Goal: Information Seeking & Learning: Compare options

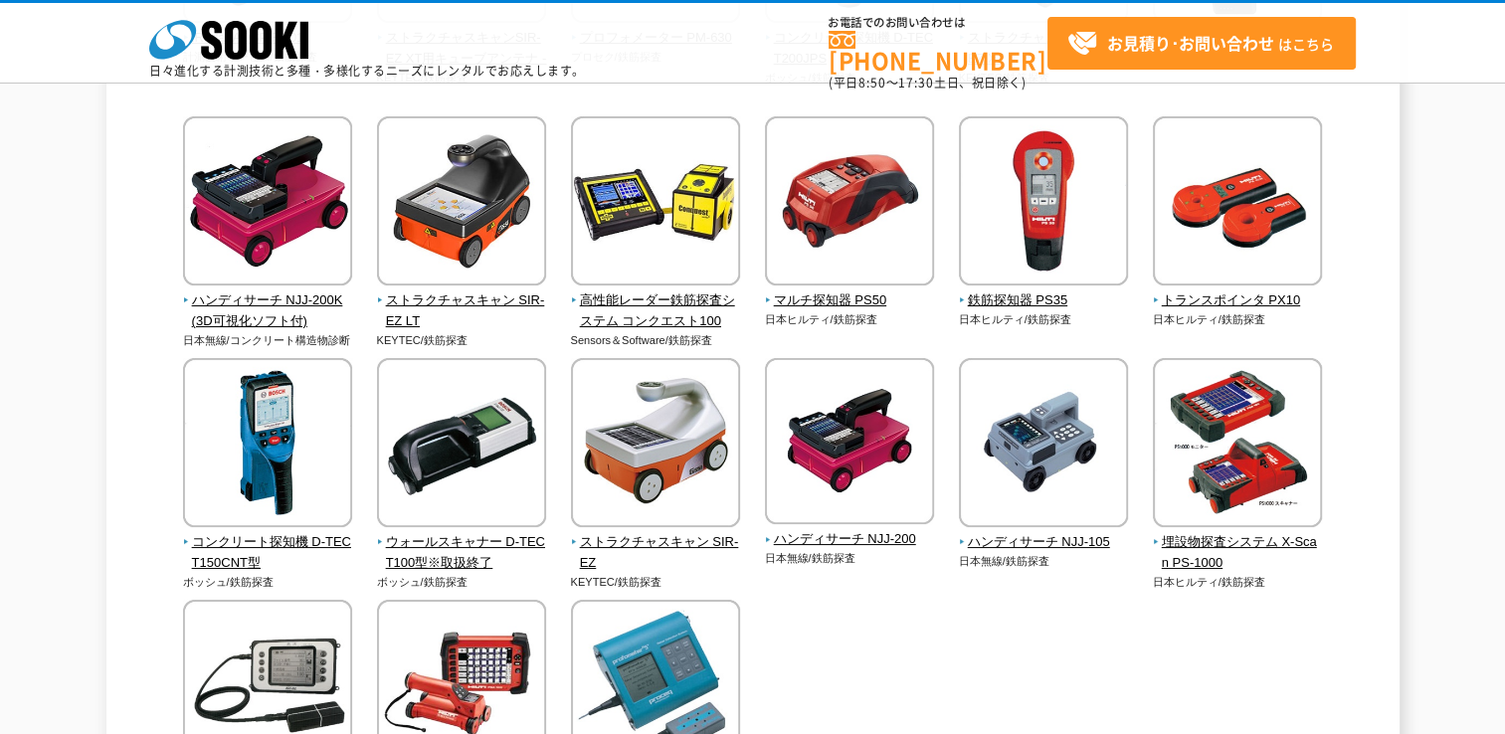
scroll to position [696, 0]
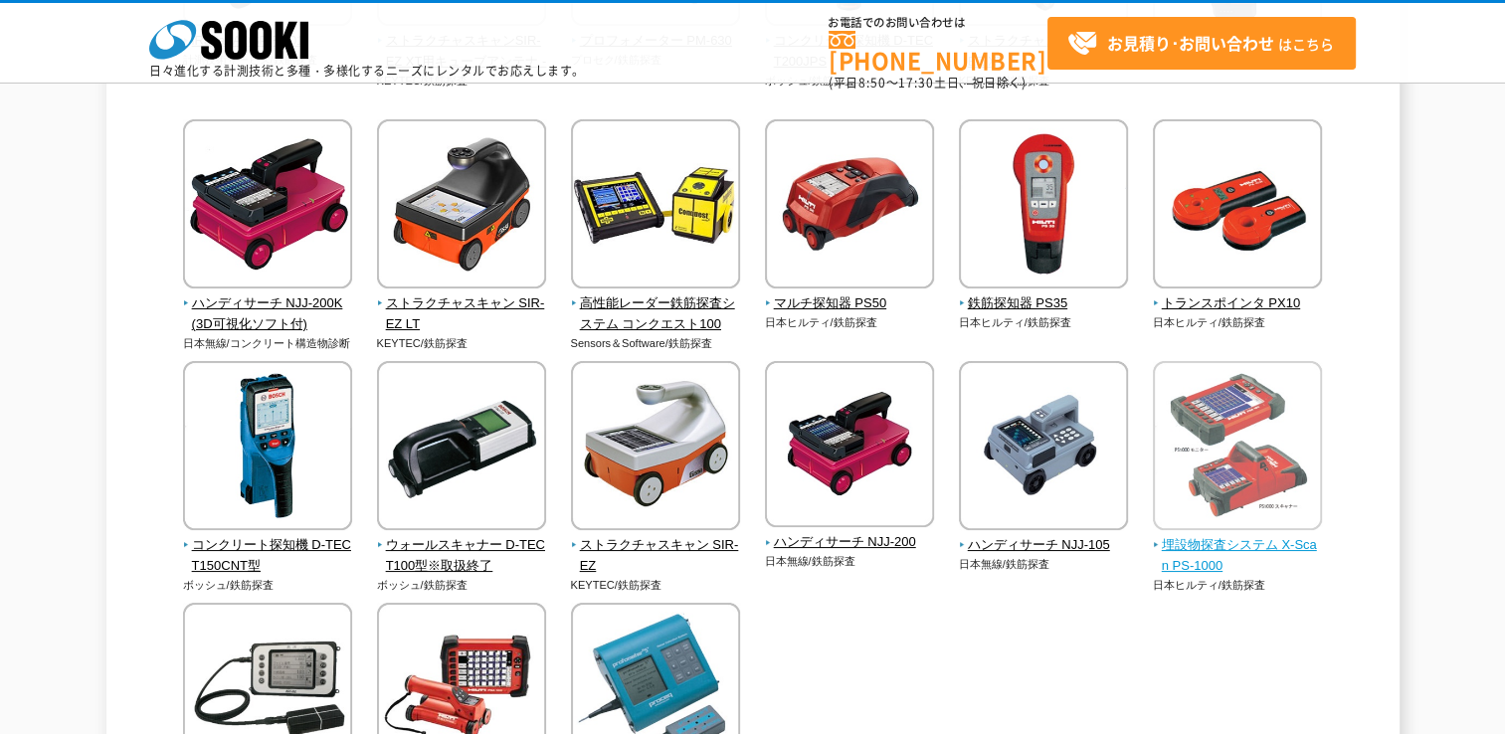
click at [1220, 551] on span "埋設物探査システム X-Scan PS-1000" at bounding box center [1238, 556] width 170 height 42
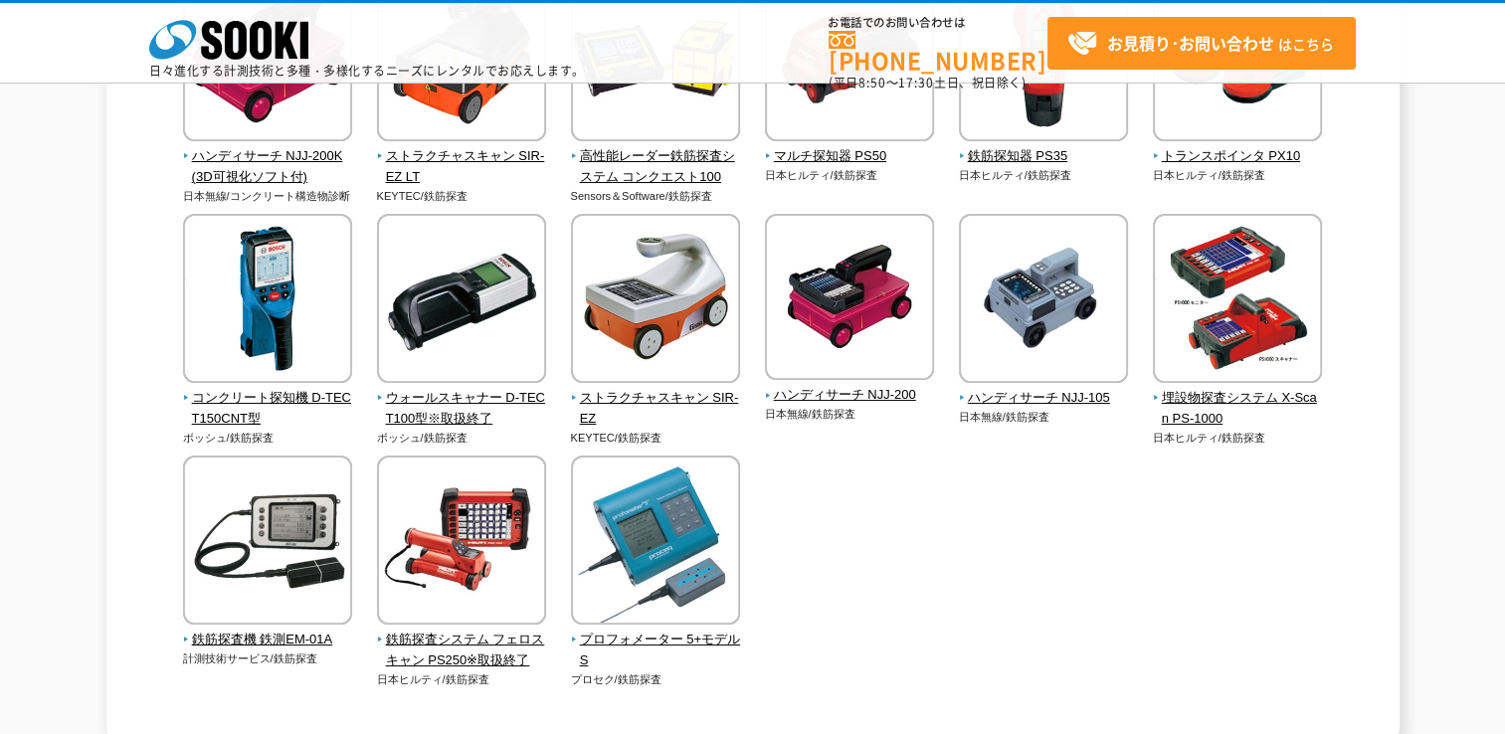
scroll to position [895, 0]
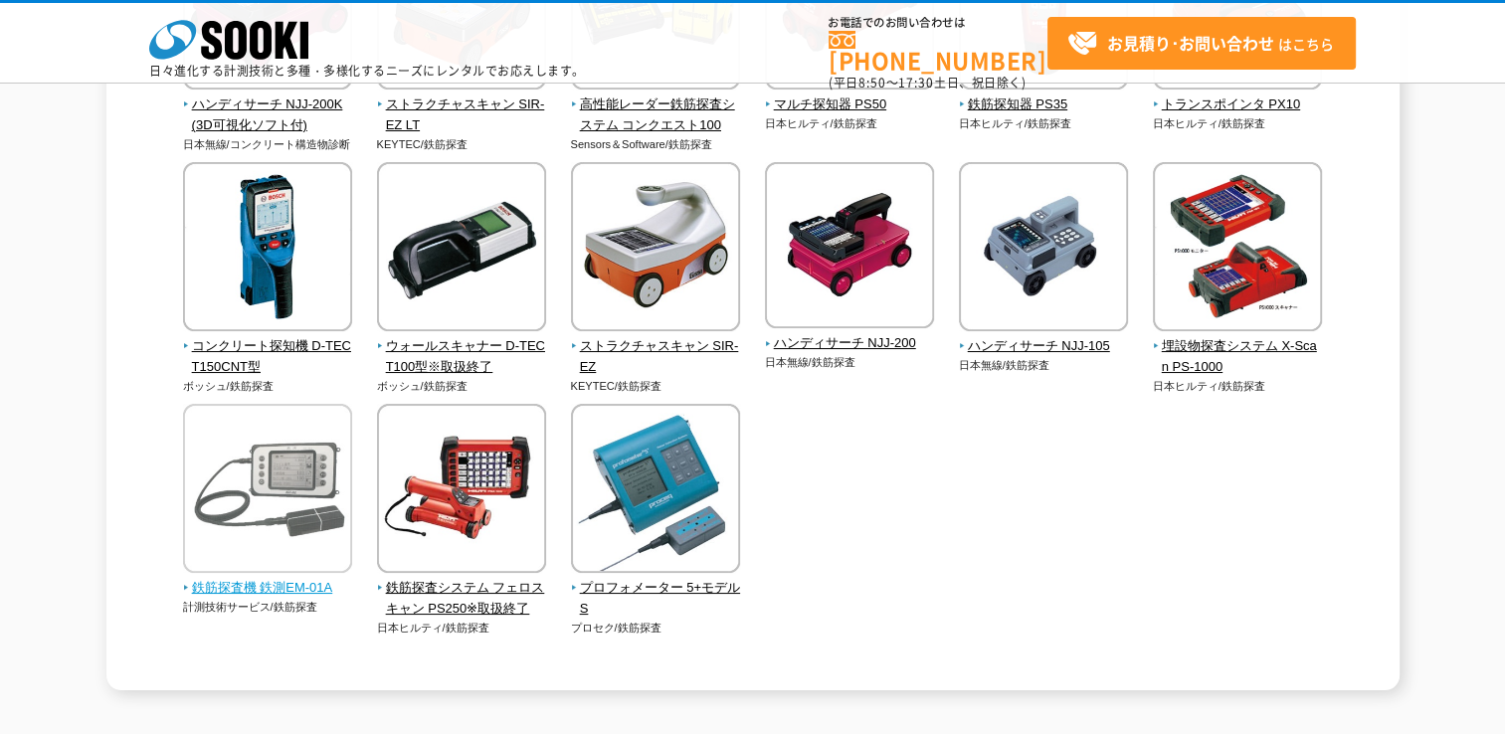
click at [302, 587] on span "鉄筋探査機 鉄測EM-01A" at bounding box center [268, 588] width 170 height 21
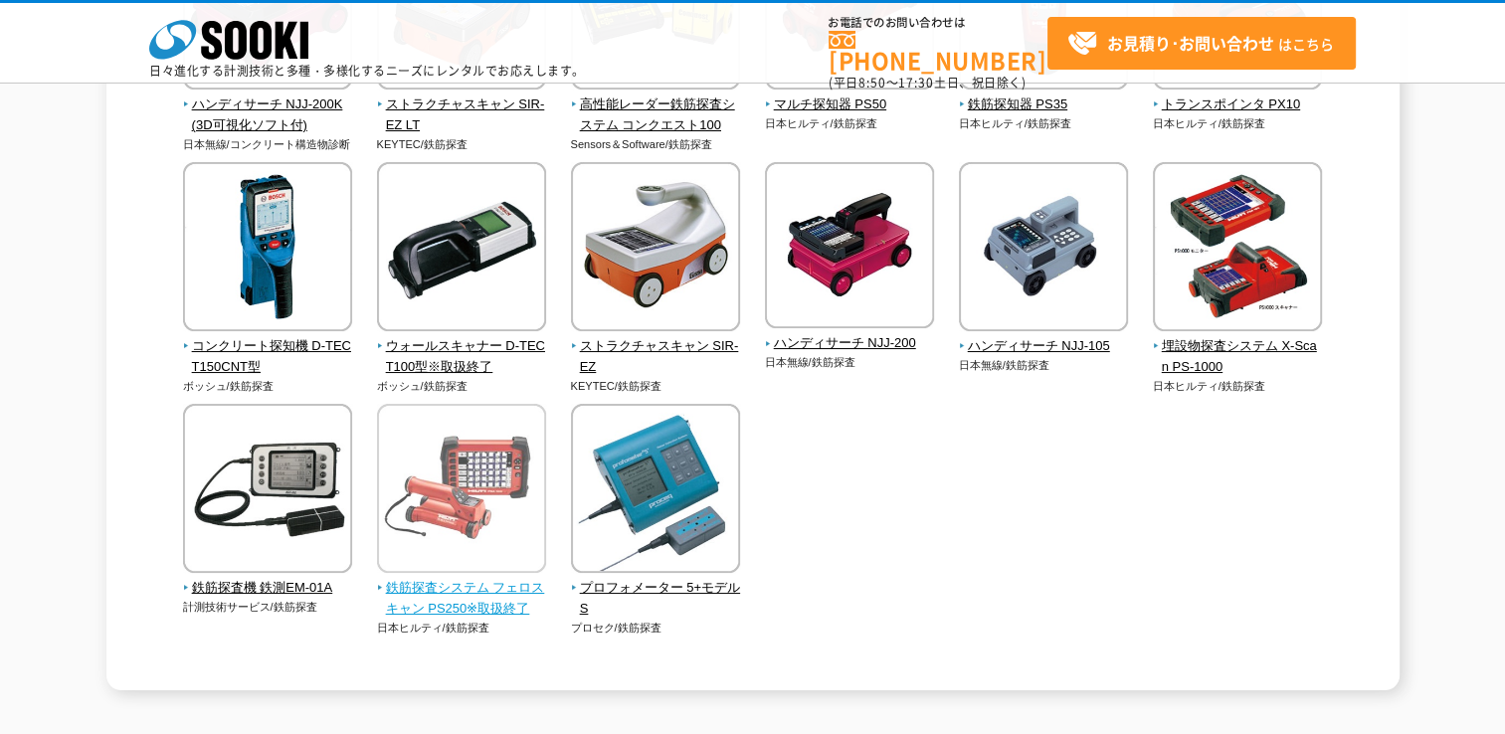
click at [469, 610] on span "鉄筋探査システム フェロスキャン PS250※取扱終了" at bounding box center [462, 599] width 170 height 42
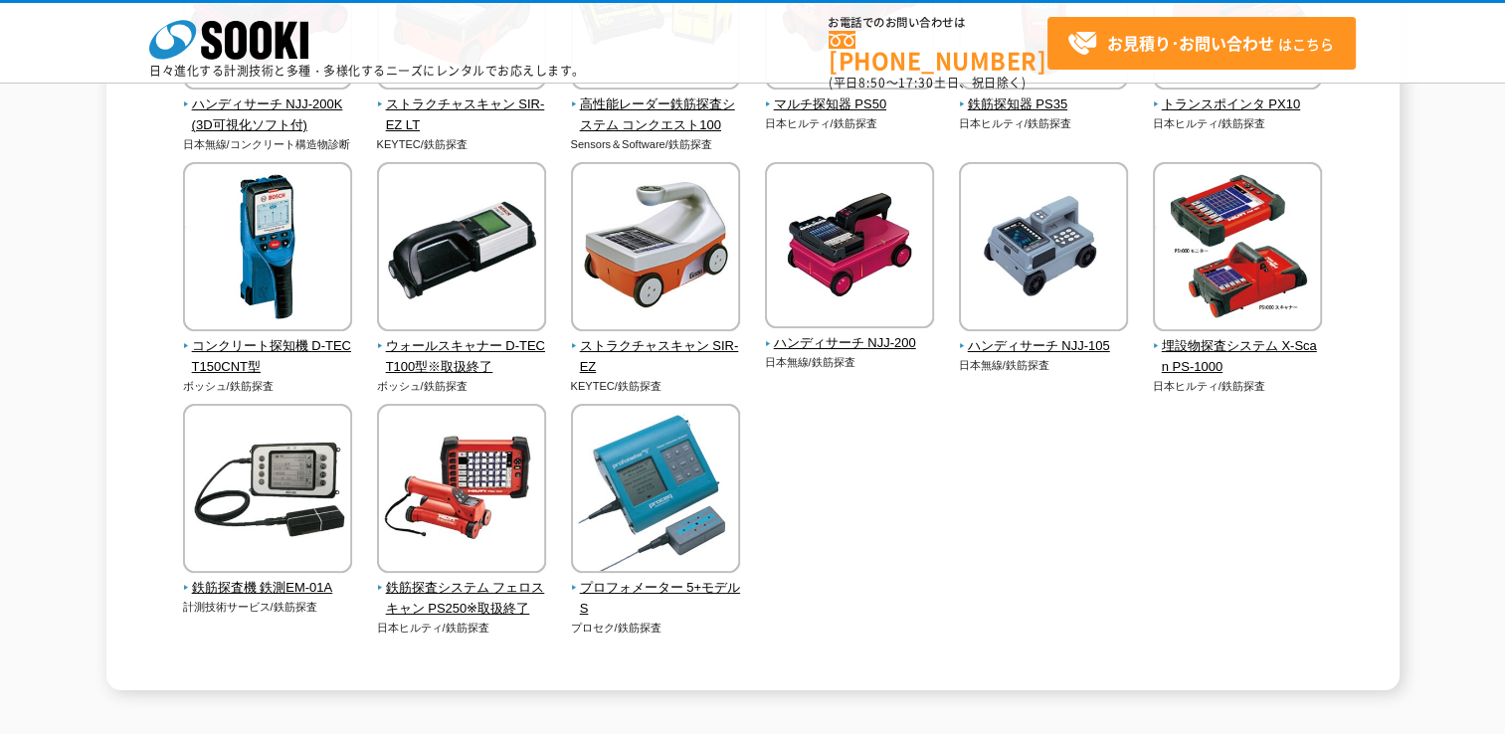
scroll to position [796, 0]
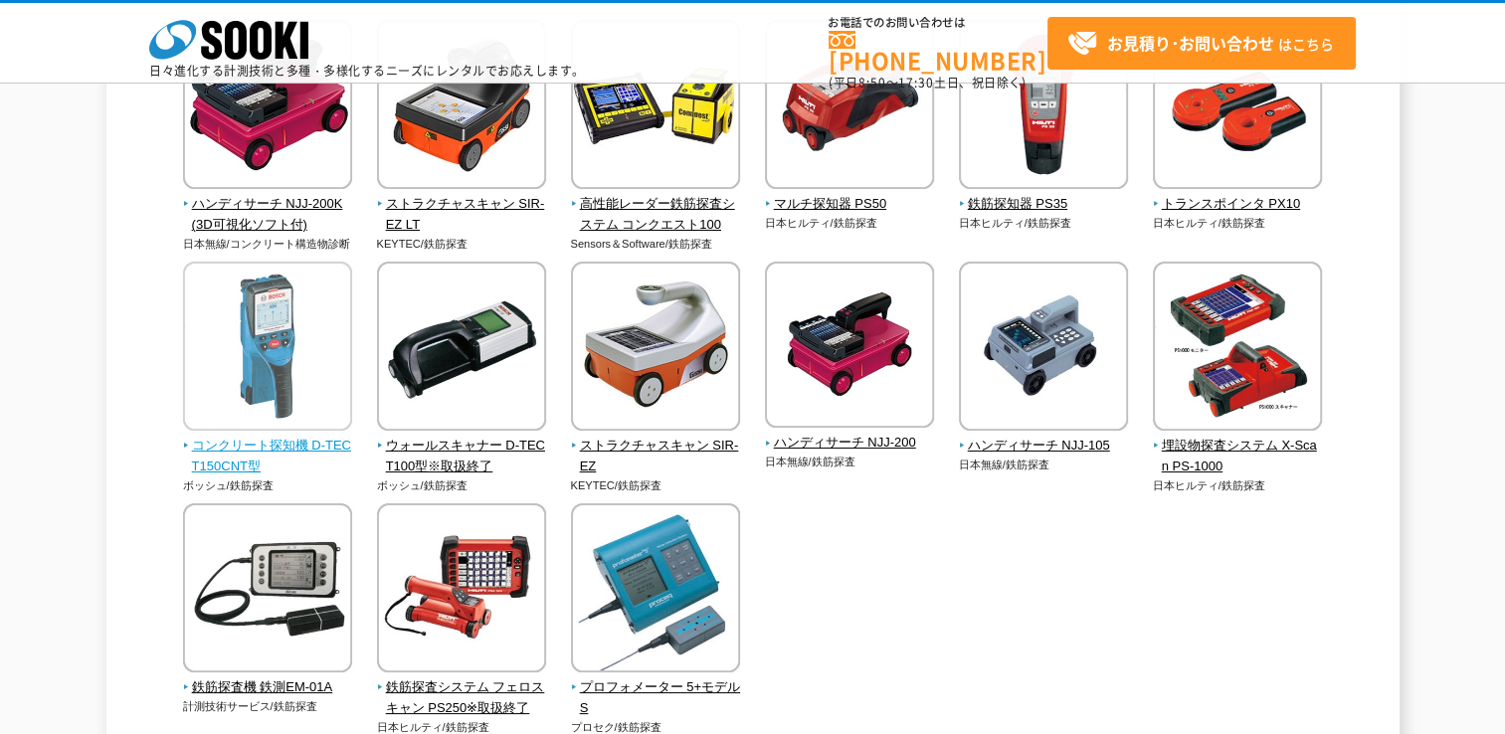
click at [261, 441] on span "コンクリート探知機 D-TECT150CNT型" at bounding box center [268, 457] width 170 height 42
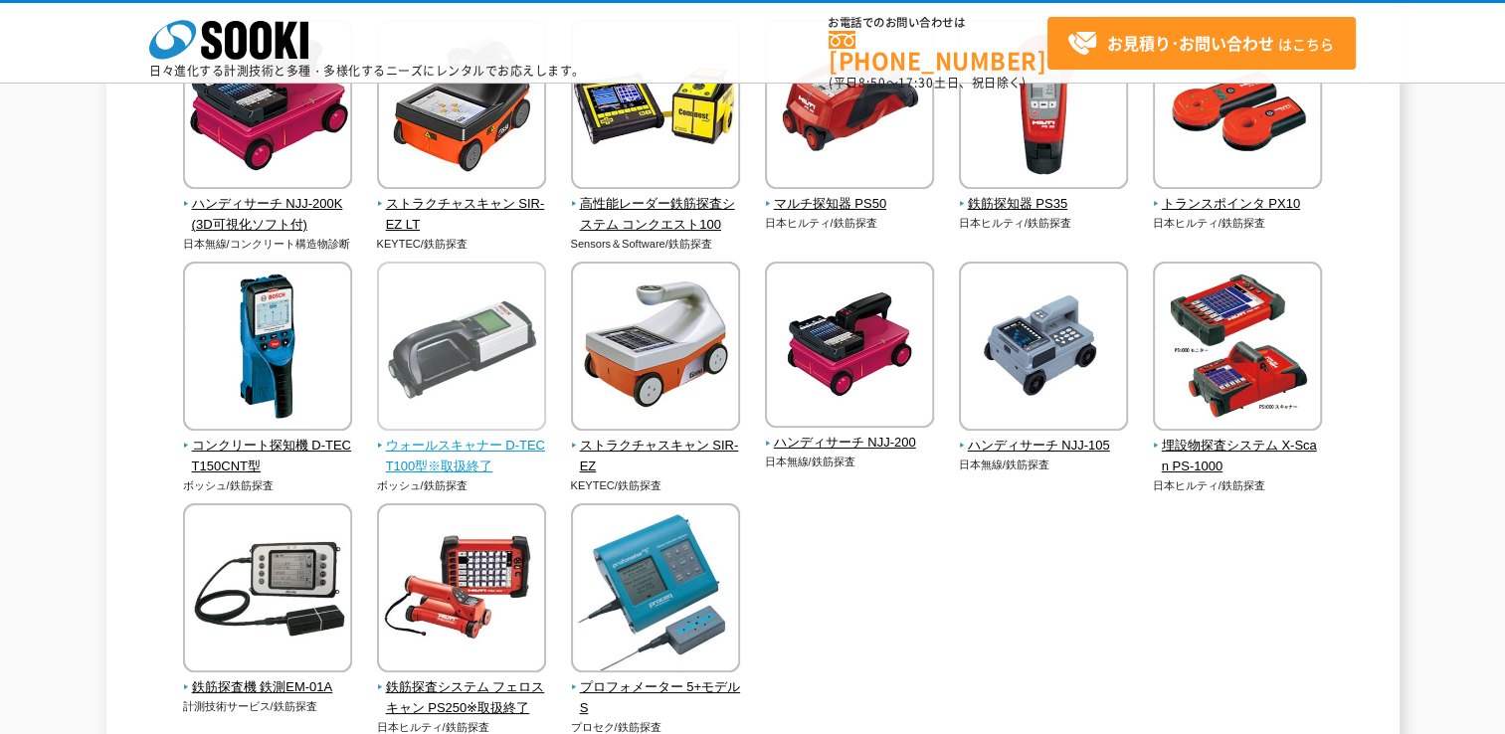
click at [461, 452] on span "ウォールスキャナー D-TECT100型※取扱終了" at bounding box center [462, 457] width 170 height 42
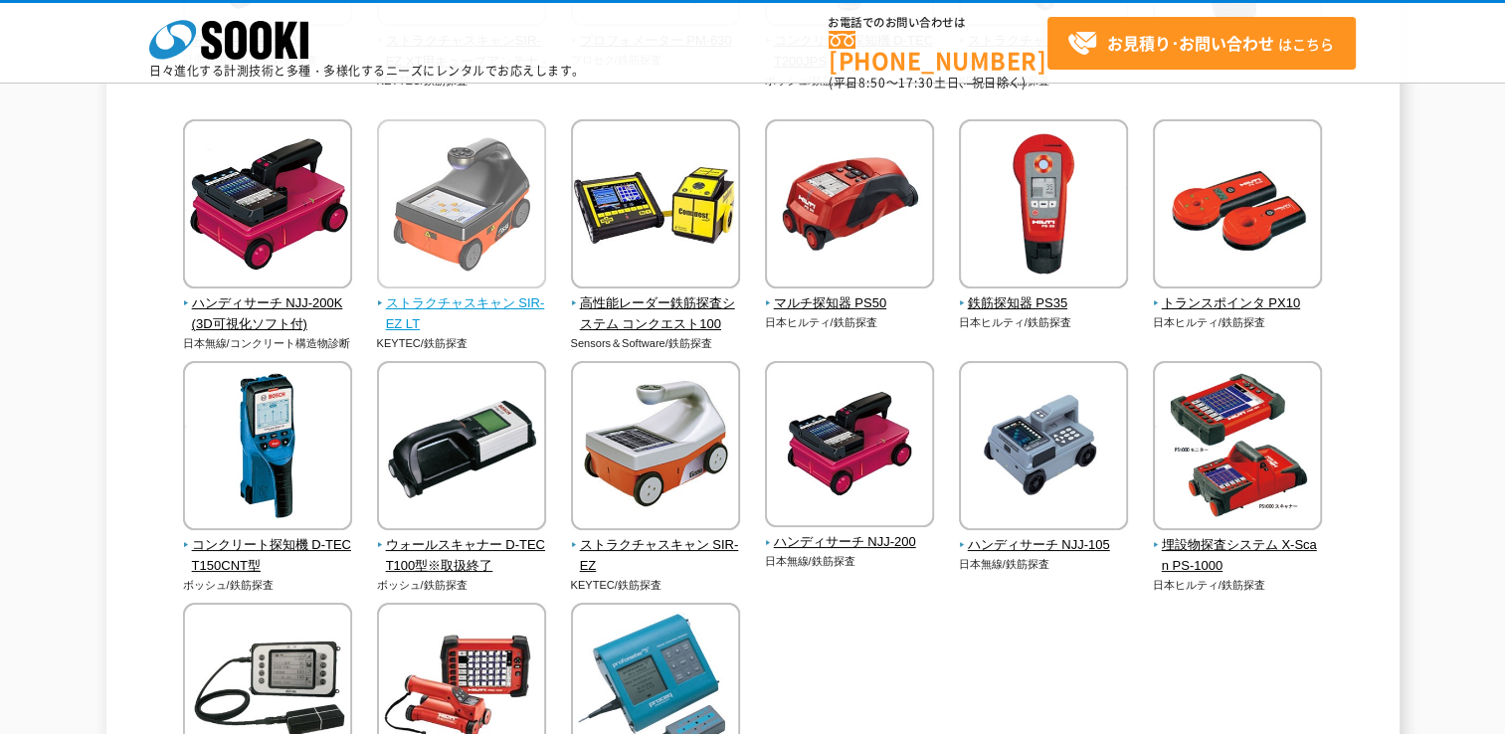
click at [498, 311] on span "ストラクチャスキャン SIR-EZ LT" at bounding box center [462, 314] width 170 height 42
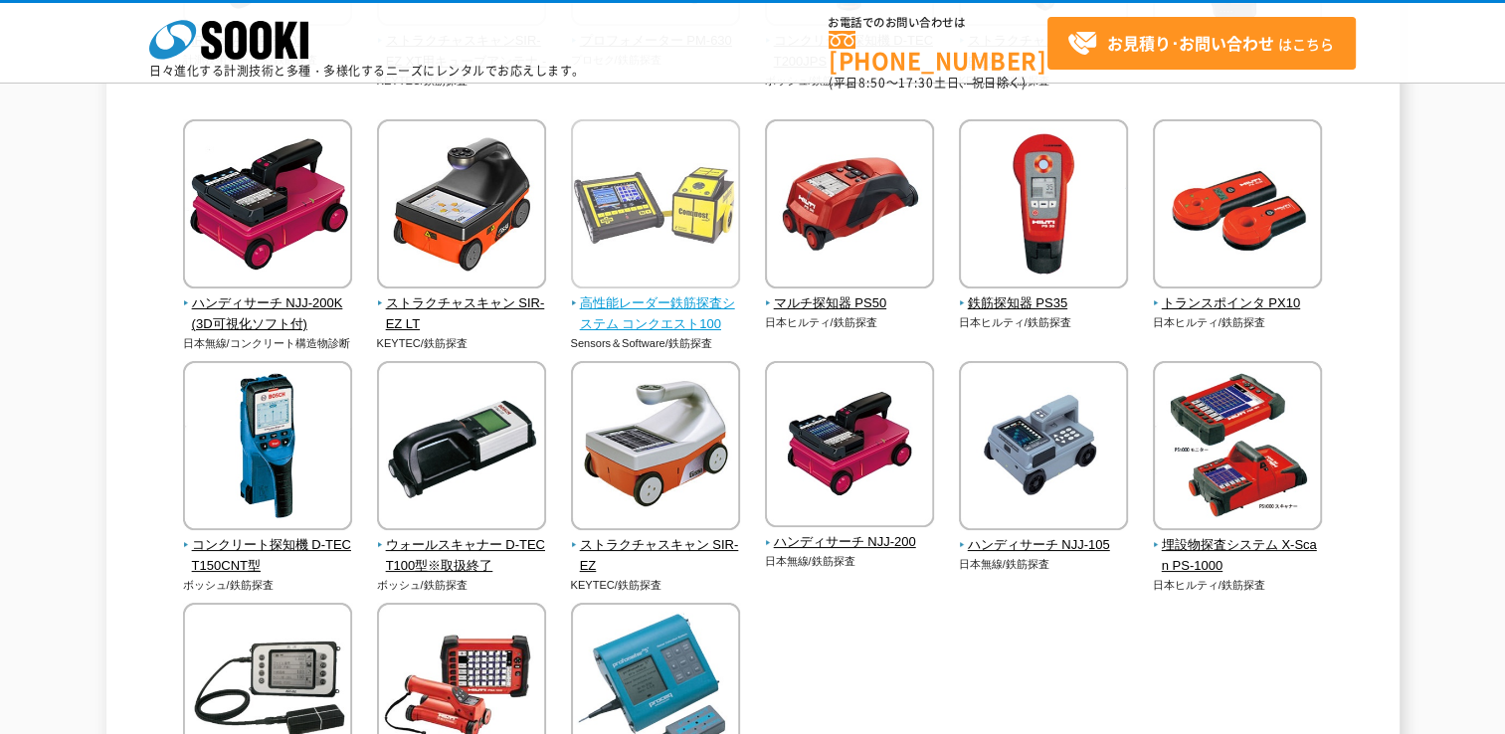
click at [664, 303] on span "高性能レーダー鉄筋探査システム コンクエスト100" at bounding box center [656, 314] width 170 height 42
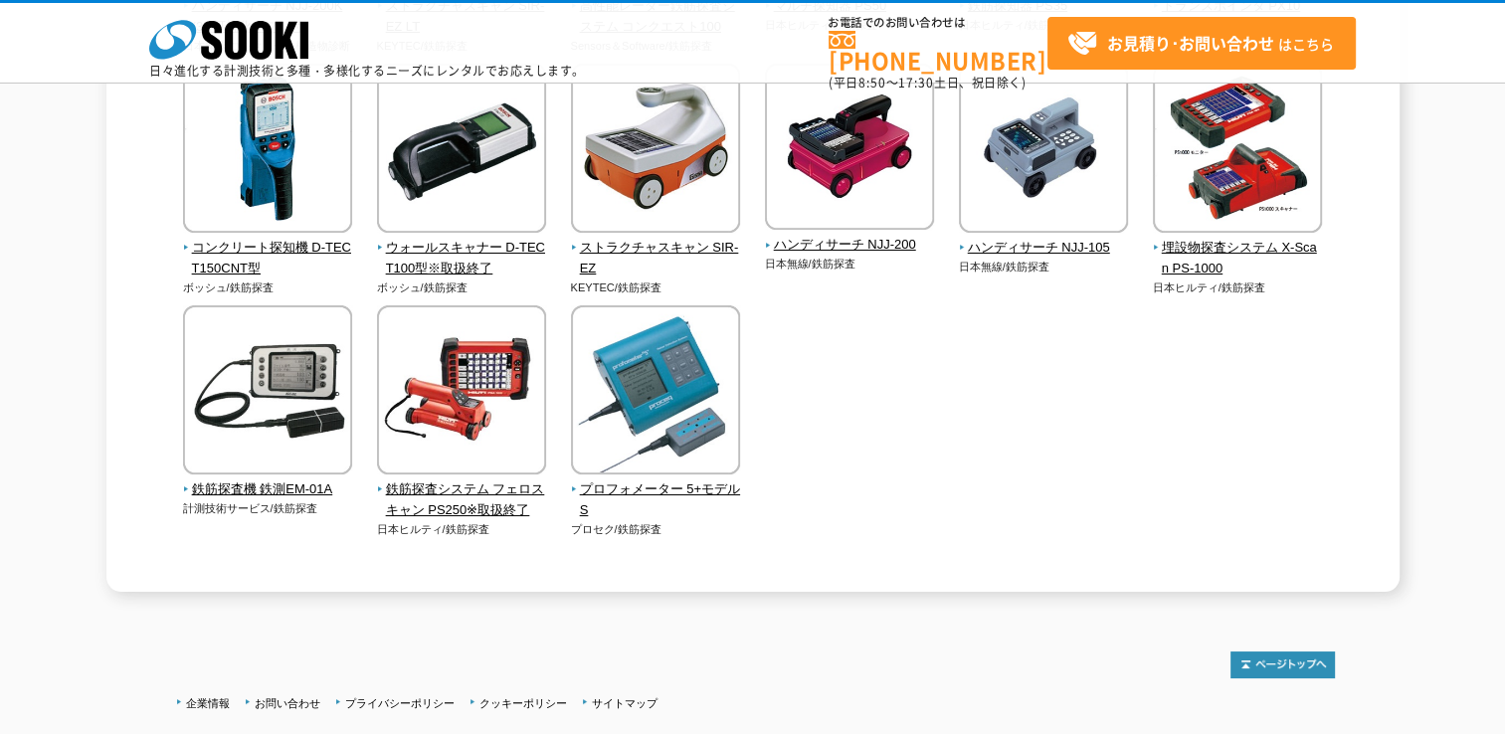
scroll to position [995, 0]
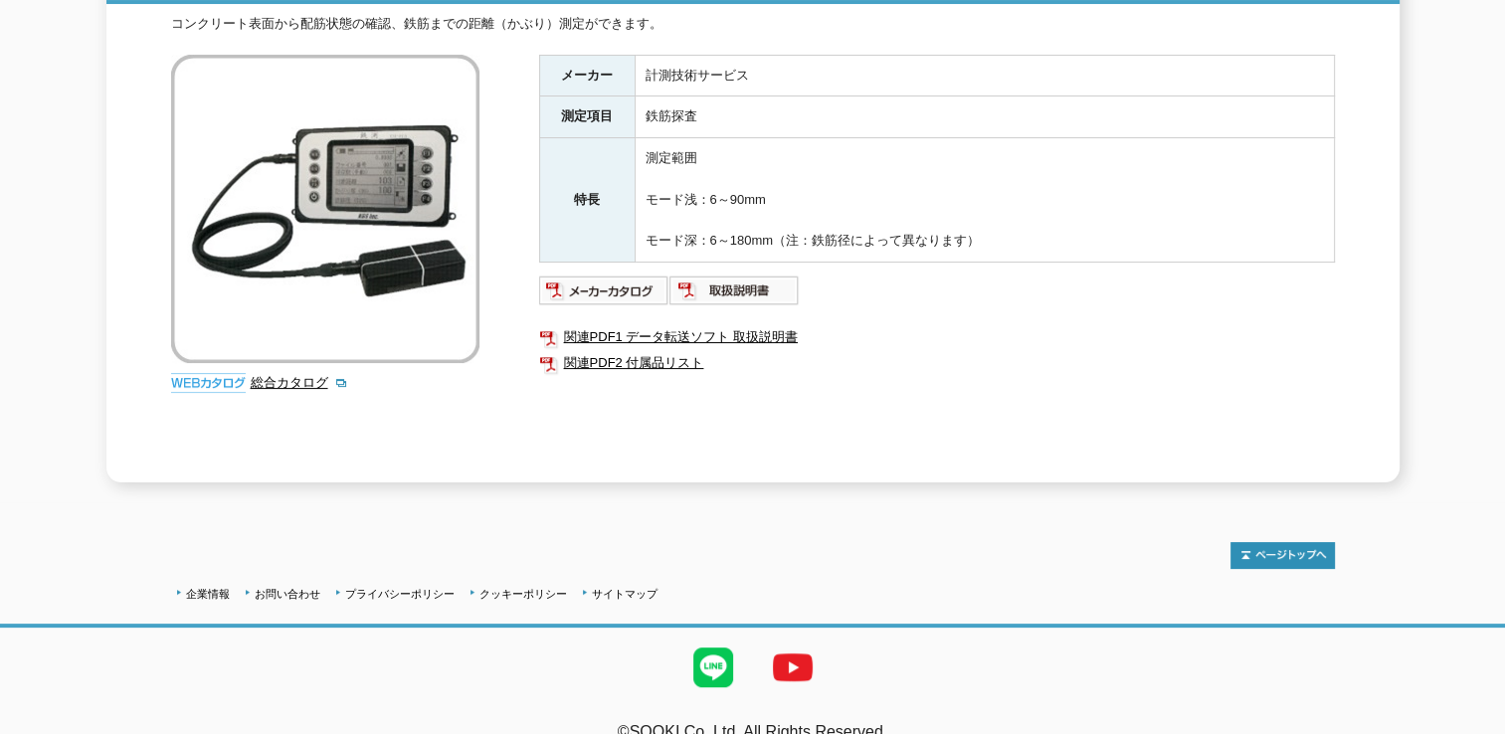
scroll to position [332, 0]
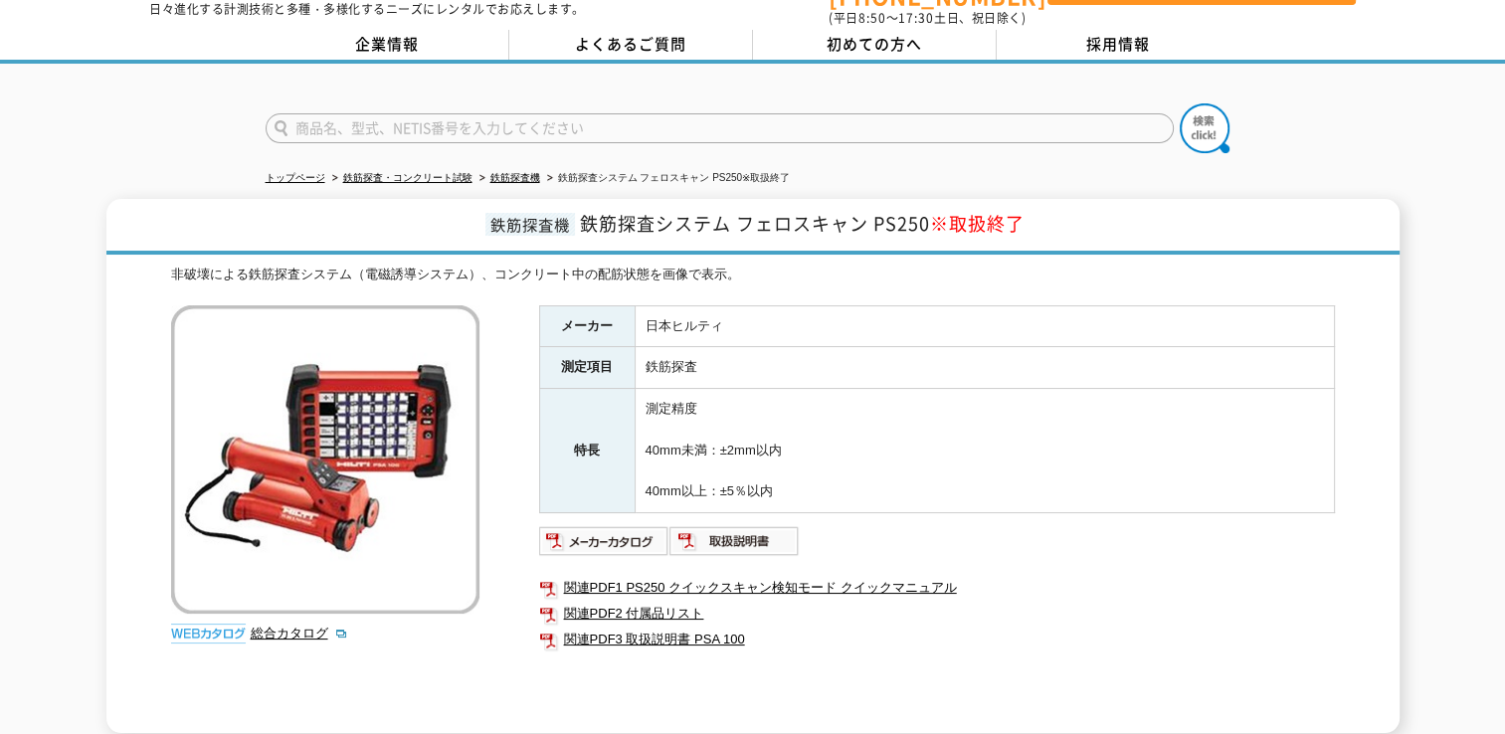
scroll to position [99, 0]
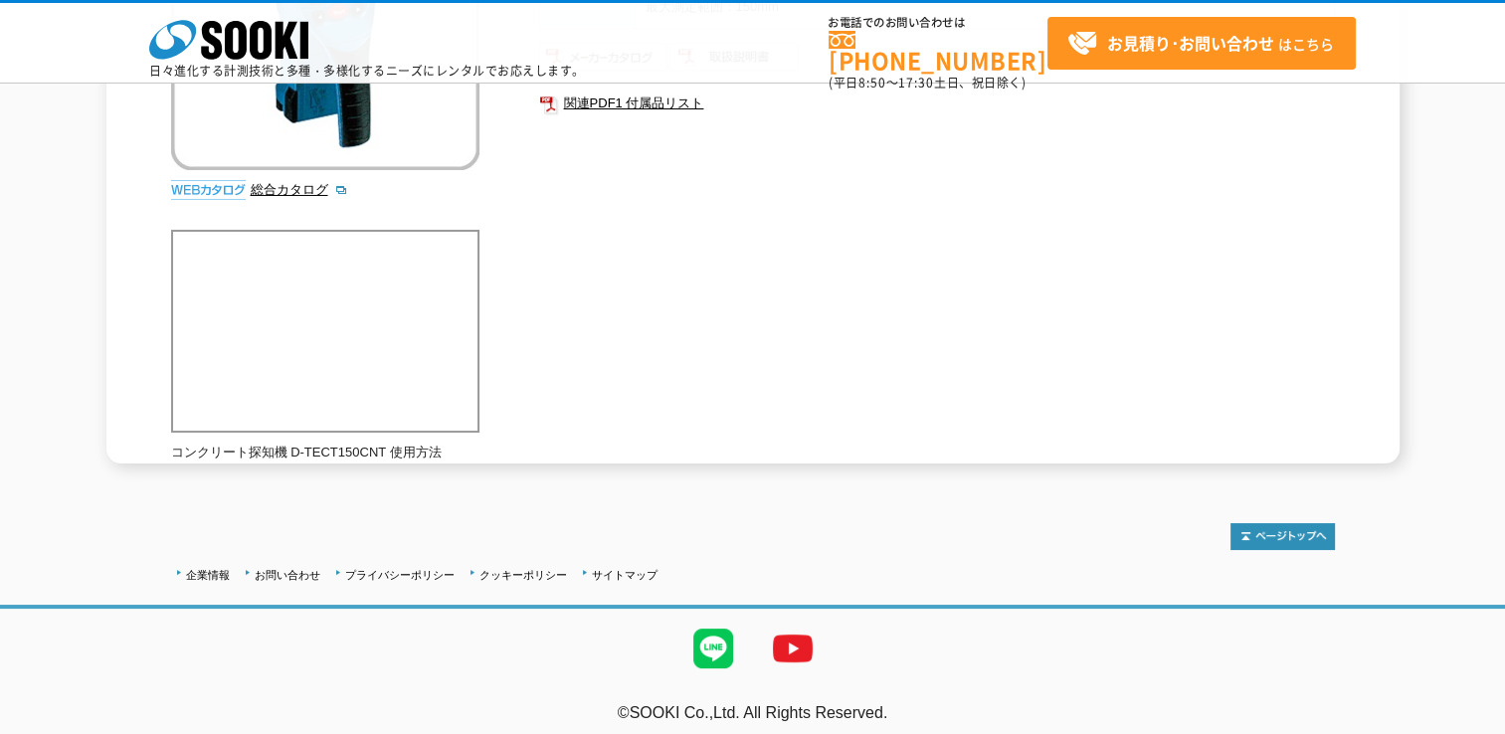
scroll to position [426, 0]
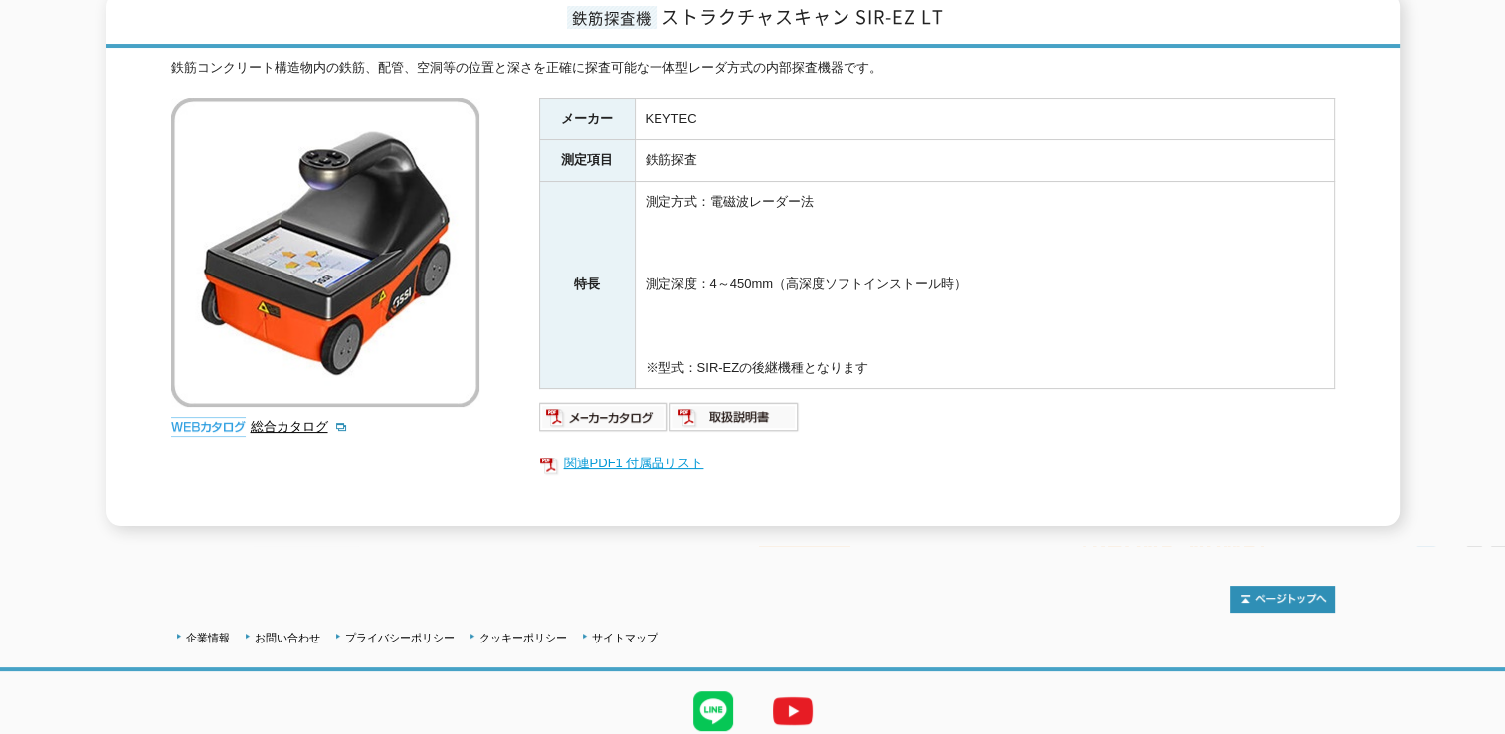
scroll to position [332, 0]
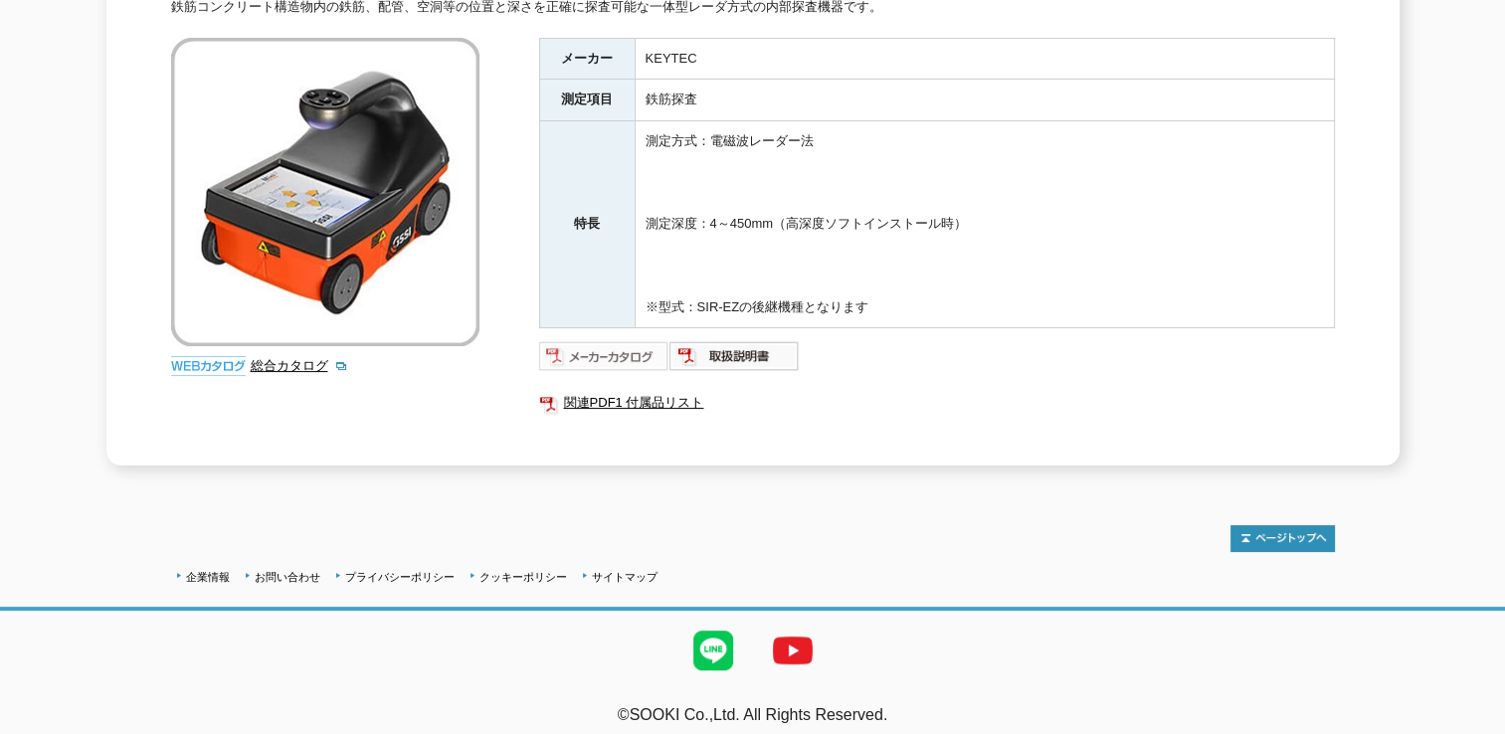
click at [593, 347] on img at bounding box center [604, 356] width 130 height 32
click at [756, 344] on img at bounding box center [734, 356] width 130 height 32
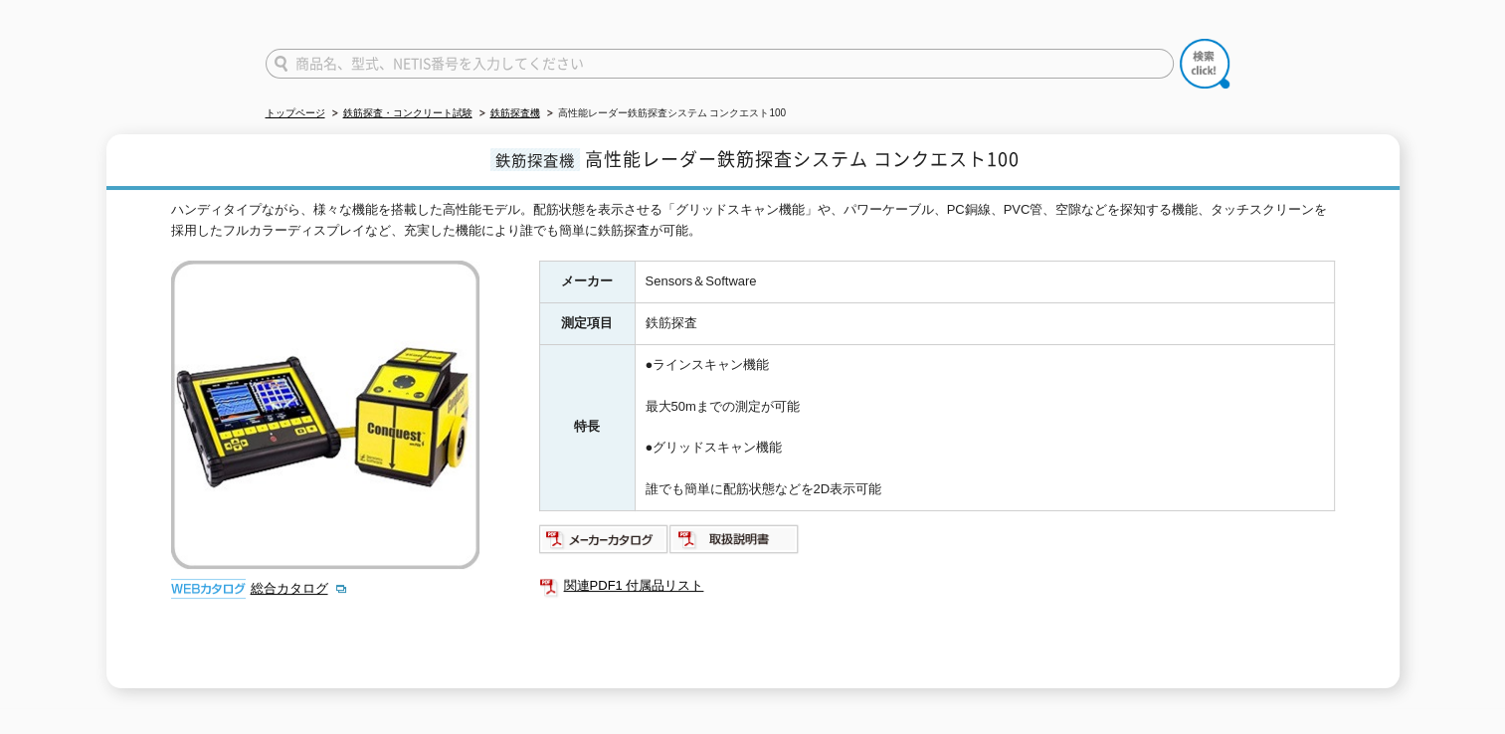
scroll to position [99, 0]
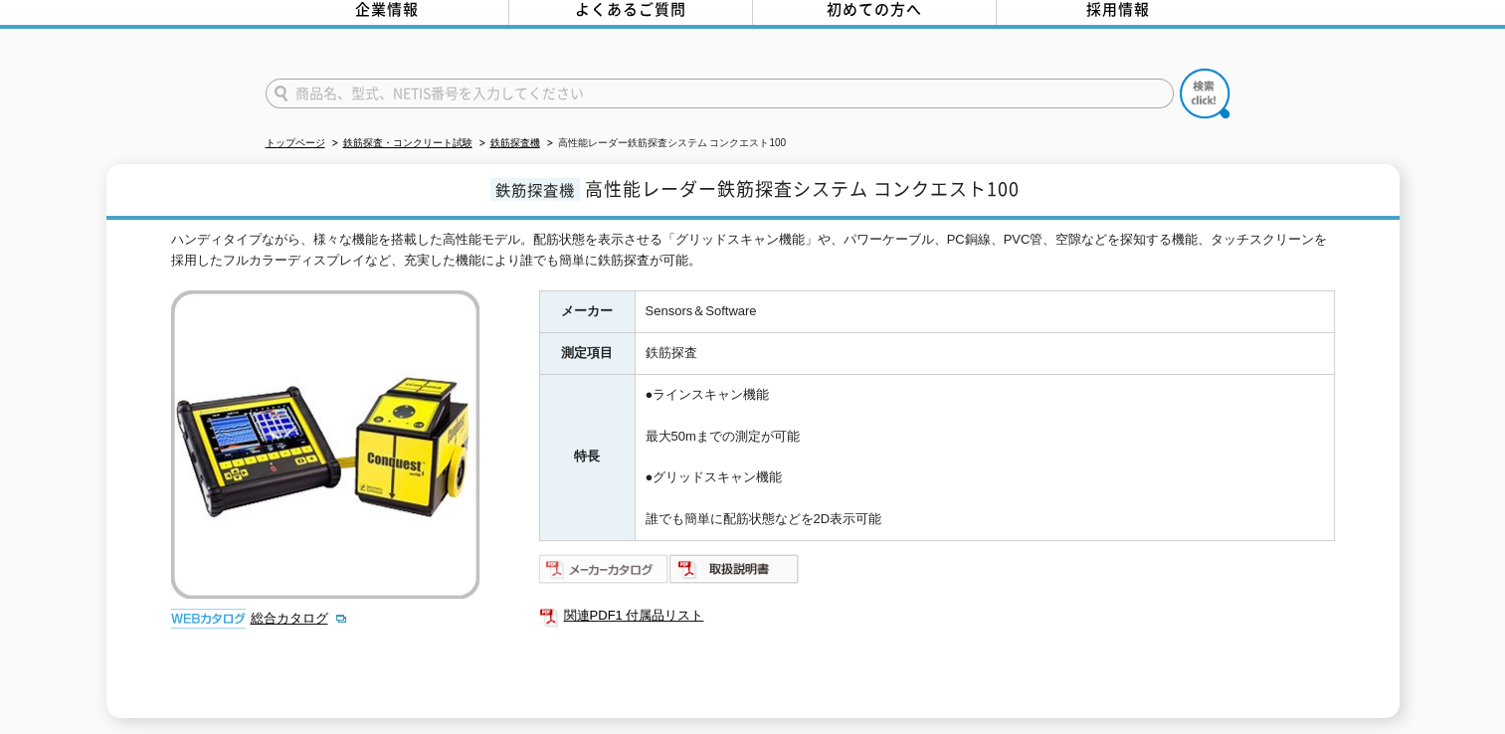
click at [631, 559] on img at bounding box center [604, 569] width 130 height 32
click at [747, 560] on img at bounding box center [734, 569] width 130 height 32
